Goal: Task Accomplishment & Management: Use online tool/utility

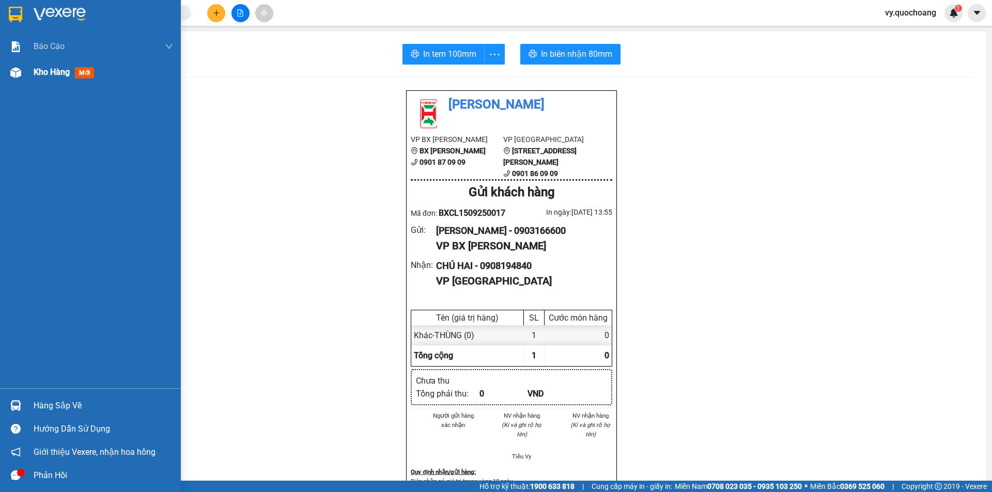
click at [0, 71] on div "Kho hàng mới" at bounding box center [90, 72] width 181 height 26
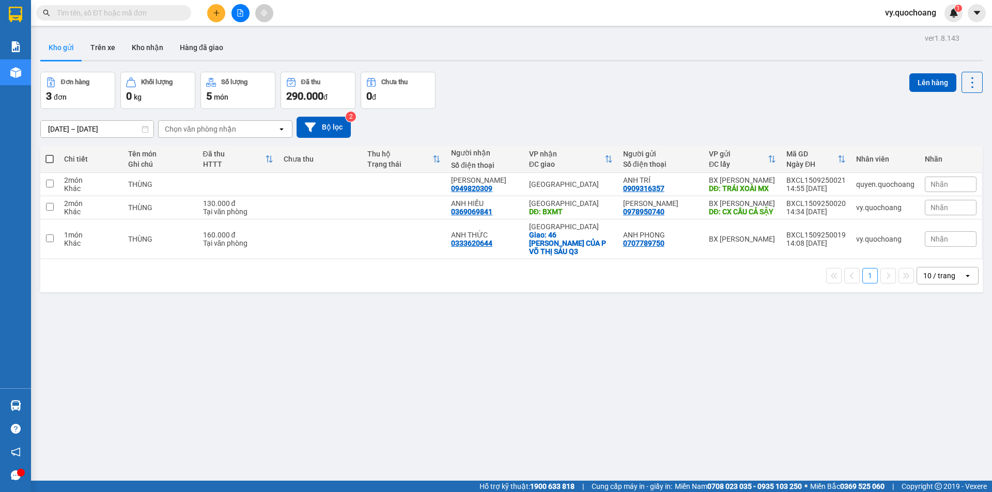
click at [429, 273] on div "Chi tiết Tên món Ghi chú Đã thu HTTT Chưa thu Thu hộ Trạng thái Người nhận Số đ…" at bounding box center [511, 219] width 942 height 147
click at [425, 242] on td at bounding box center [404, 240] width 84 height 40
checkbox input "true"
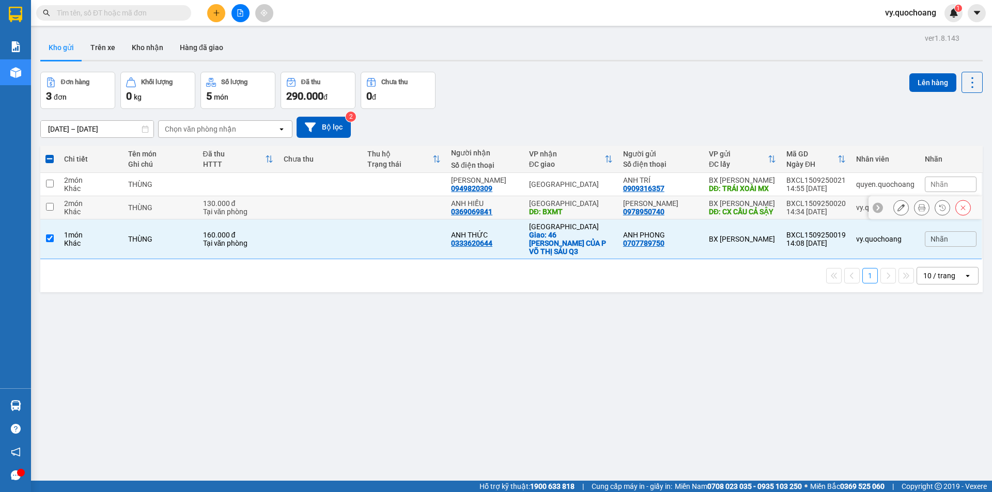
click at [425, 208] on td at bounding box center [404, 207] width 84 height 23
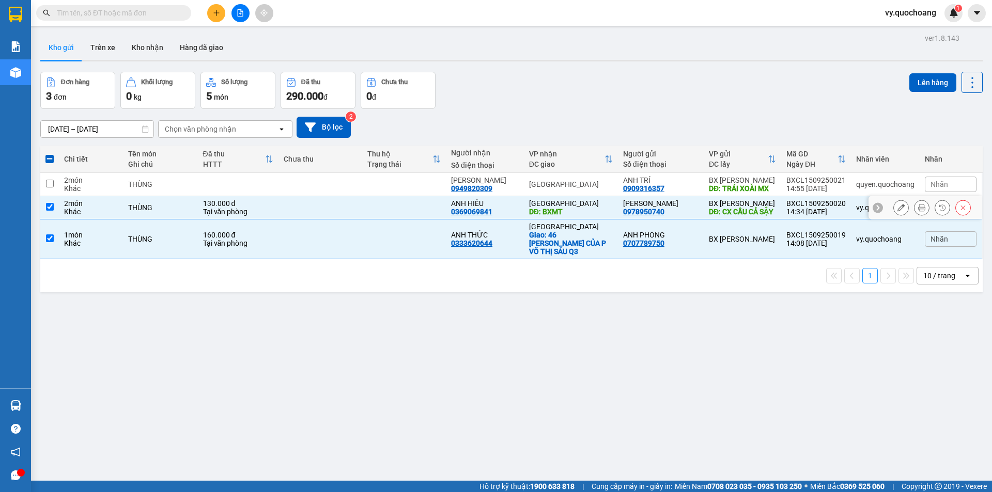
checkbox input "true"
click at [906, 69] on div "ver 1.8.143 Kho gửi Trên xe Kho nhận Hàng đã giao Đơn hàng 3 đơn Khối lượng 0 k…" at bounding box center [511, 277] width 951 height 492
drag, startPoint x: 918, startPoint y: 74, endPoint x: 658, endPoint y: 138, distance: 268.0
click at [845, 120] on div "ver 1.8.143 Kho gửi Trên xe Kho nhận Hàng đã giao Đơn hàng 3 đơn Khối lượng 0 k…" at bounding box center [511, 277] width 951 height 492
click at [341, 183] on td at bounding box center [320, 184] width 84 height 23
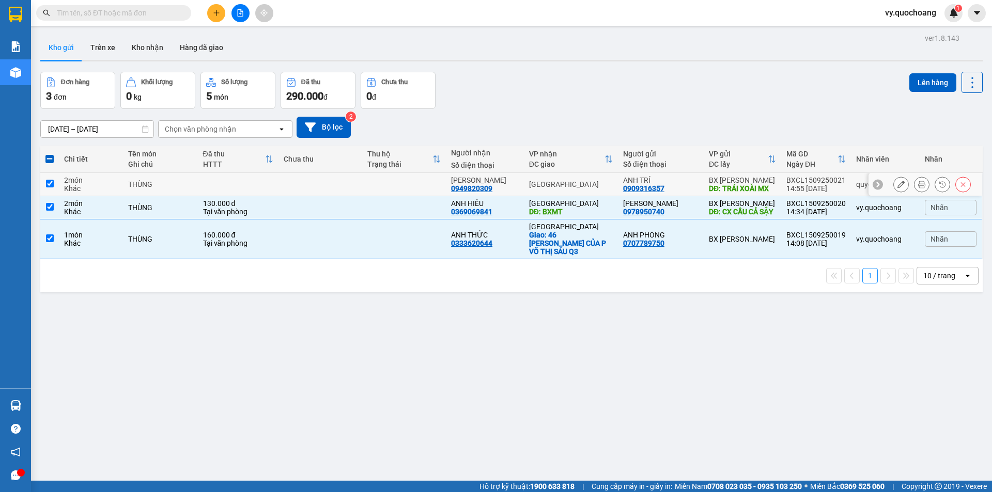
checkbox input "true"
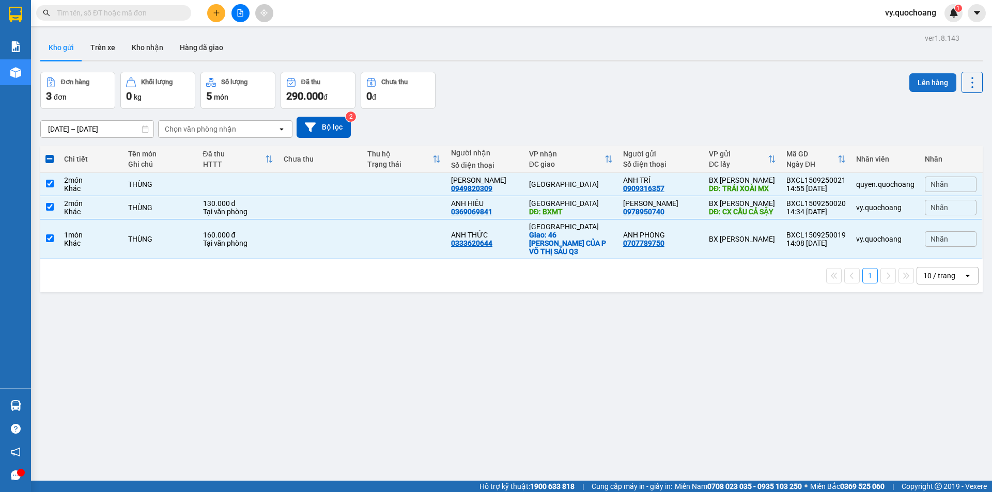
click at [931, 83] on button "Lên hàng" at bounding box center [932, 82] width 47 height 19
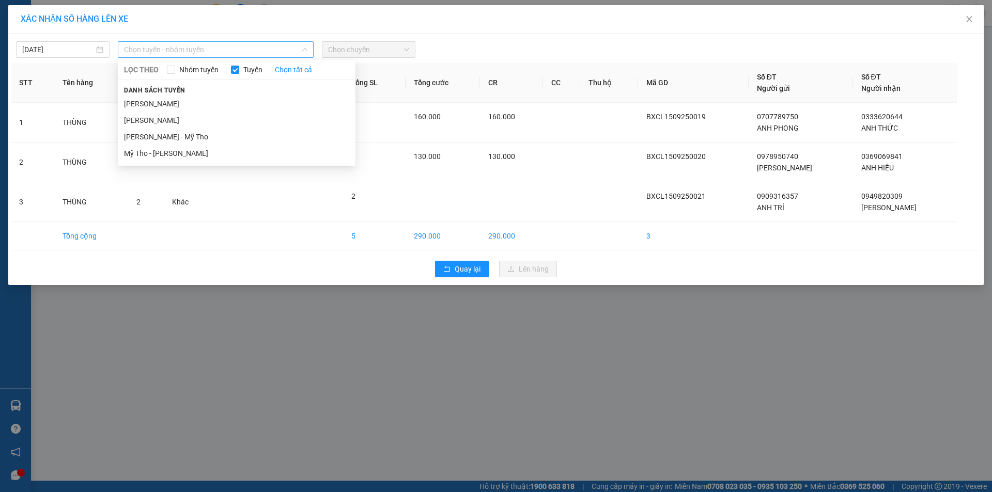
click at [166, 52] on span "Chọn tuyến - nhóm tuyến" at bounding box center [215, 49] width 183 height 15
click at [176, 109] on li "[PERSON_NAME]" at bounding box center [237, 104] width 238 height 17
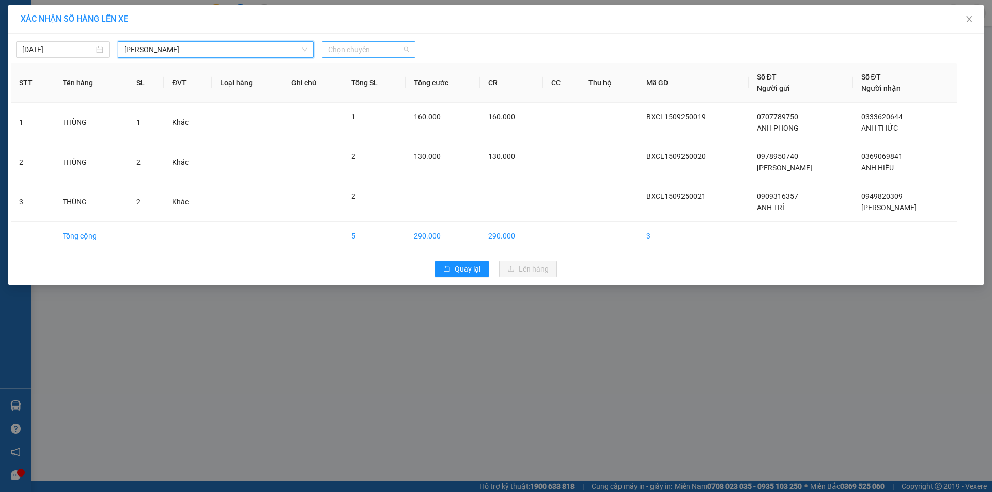
click at [384, 49] on span "Chọn chuyến" at bounding box center [368, 49] width 81 height 15
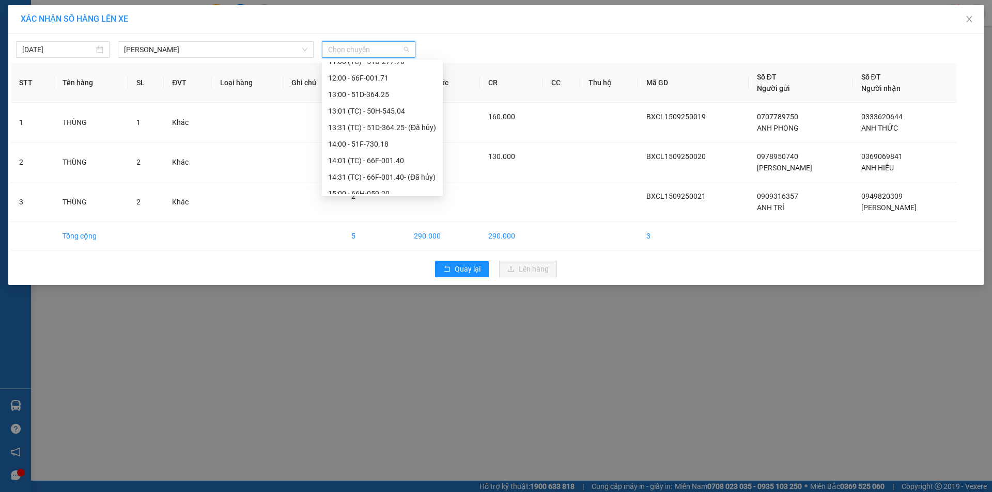
scroll to position [465, 0]
click at [400, 153] on div "15:00 - 66H-059.20" at bounding box center [382, 150] width 108 height 11
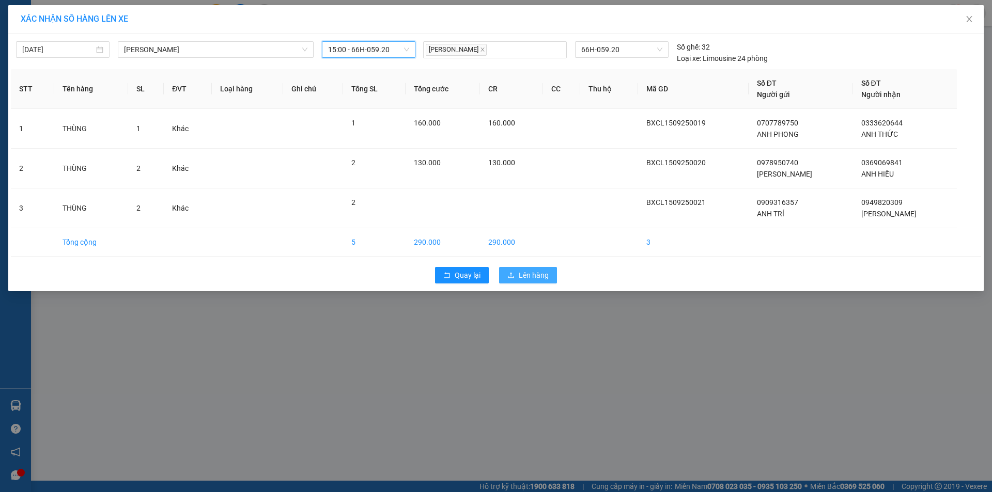
click at [544, 267] on button "Lên hàng" at bounding box center [528, 275] width 58 height 17
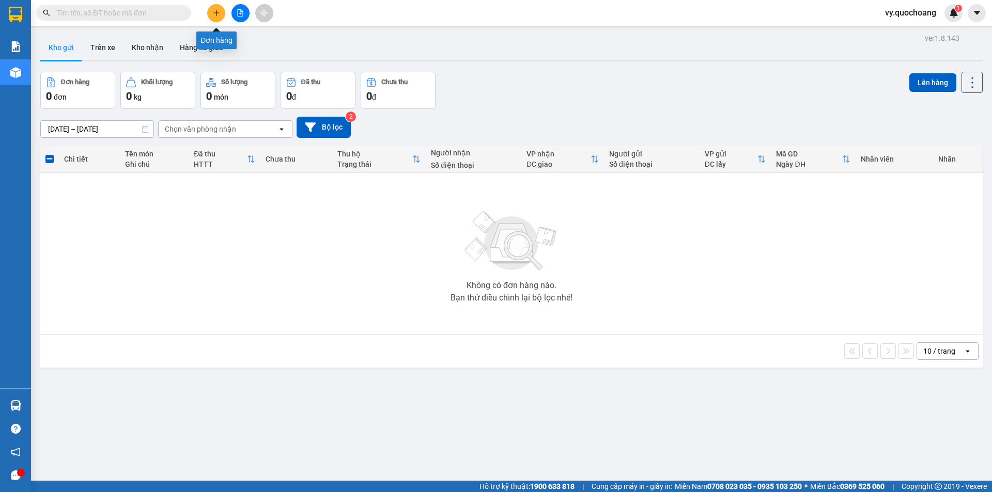
click at [220, 14] on button at bounding box center [216, 13] width 18 height 18
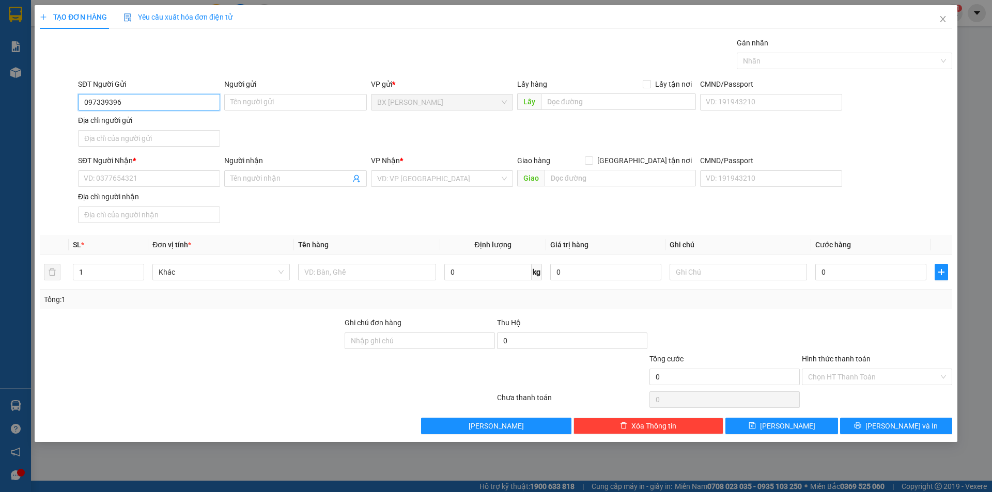
type input "0973393967"
click at [133, 118] on div "0973393967 - [PERSON_NAME]" at bounding box center [149, 122] width 130 height 11
type input "[PERSON_NAME]"
type input "0973393967"
click at [563, 98] on input "text" at bounding box center [618, 102] width 155 height 17
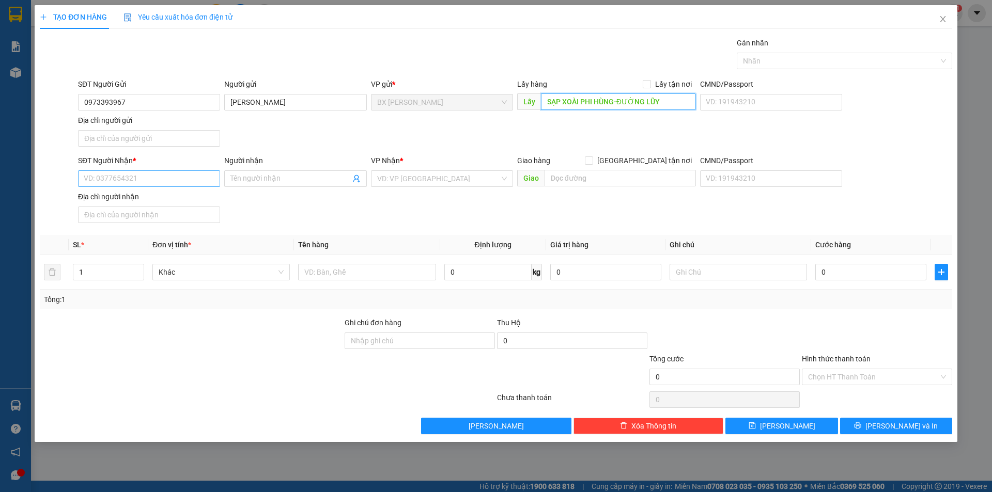
type input "SẠP XOÀI PHI HÙNG-ĐƯỜNG LŨY"
click at [166, 172] on input "SĐT Người Nhận *" at bounding box center [149, 178] width 142 height 17
type input "0906299424"
click at [148, 204] on div "0906299424 - [PERSON_NAME]" at bounding box center [149, 199] width 130 height 11
type input "[PERSON_NAME]"
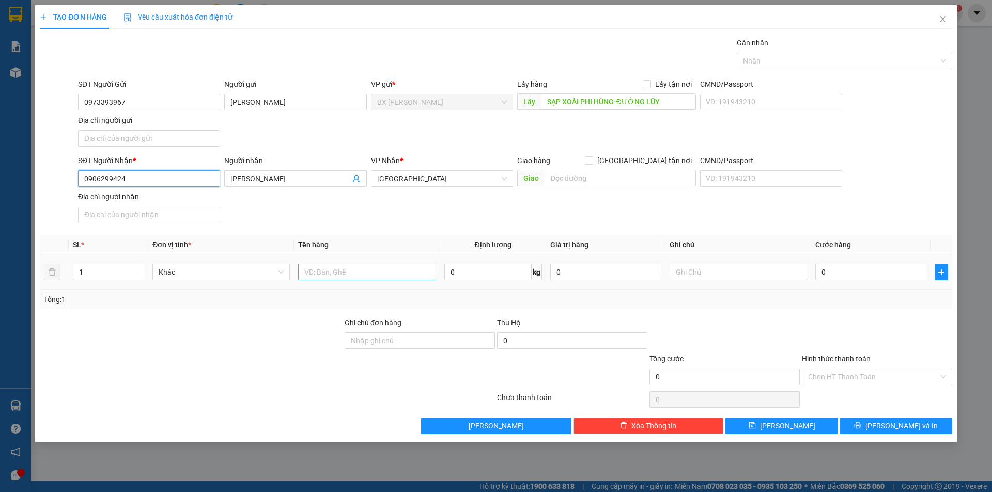
type input "0906299424"
drag, startPoint x: 316, startPoint y: 272, endPoint x: 295, endPoint y: 267, distance: 21.9
click at [315, 271] on input "text" at bounding box center [366, 272] width 137 height 17
type input "THÙNG"
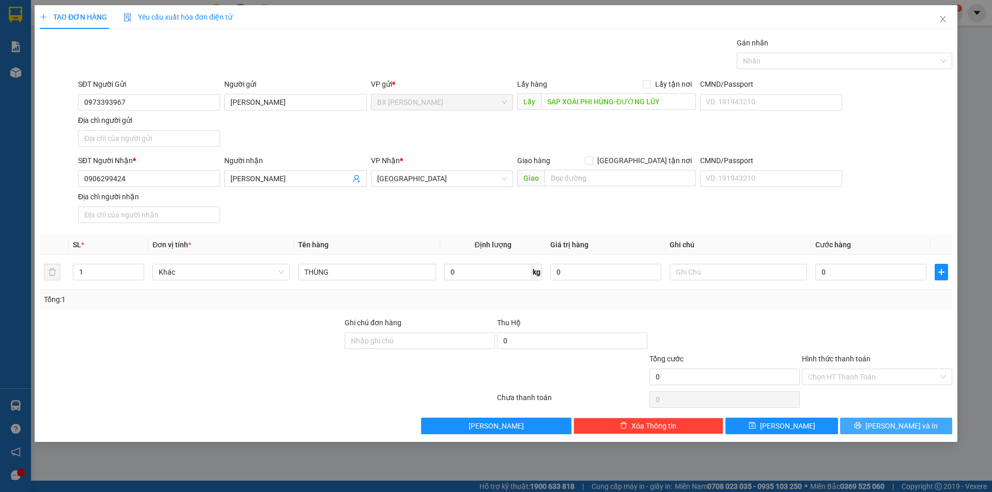
click at [917, 429] on button "[PERSON_NAME] và In" at bounding box center [896, 426] width 112 height 17
